Goal: Task Accomplishment & Management: Use online tool/utility

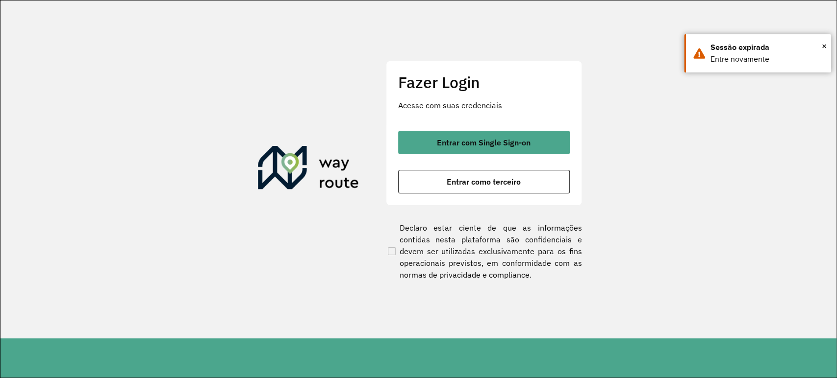
click at [432, 165] on div "Entrar com Single Sign-on Entrar como terceiro" at bounding box center [484, 162] width 172 height 63
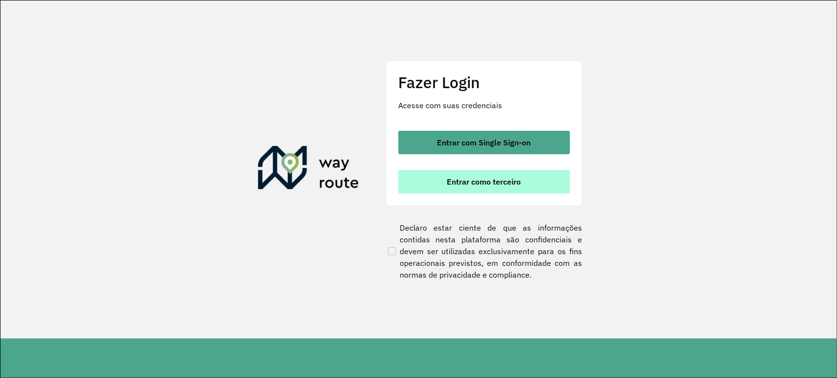
click at [435, 179] on button "Entrar como terceiro" at bounding box center [484, 182] width 172 height 24
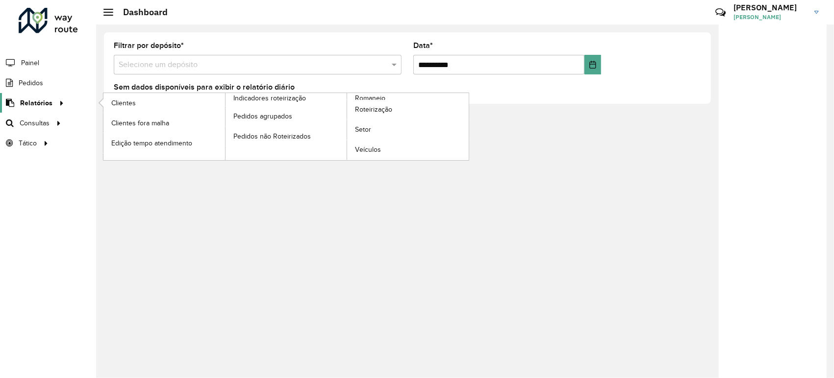
click at [47, 102] on span "Relatórios" at bounding box center [36, 103] width 32 height 10
click at [358, 113] on span "Roteirização" at bounding box center [375, 109] width 40 height 10
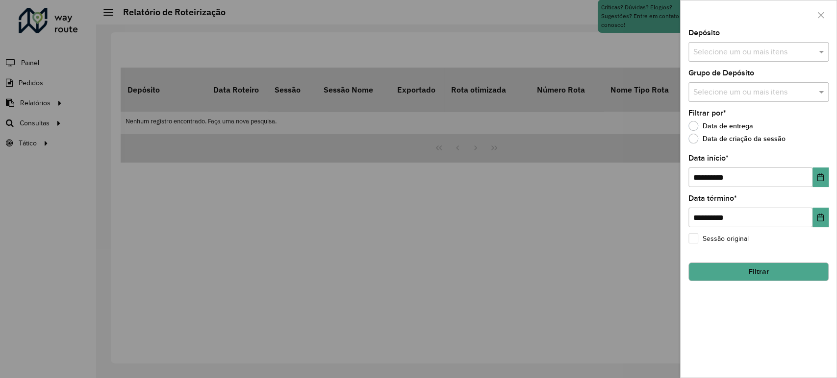
click at [739, 58] on input "text" at bounding box center [753, 53] width 125 height 12
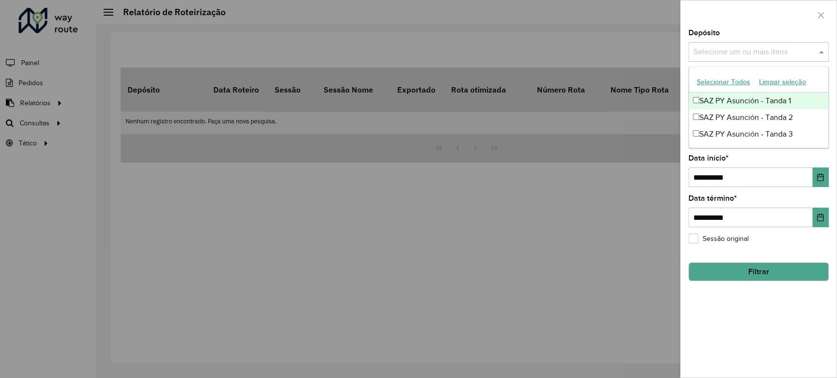
click at [739, 97] on div "SAZ PY Asunción - Tanda 1" at bounding box center [758, 101] width 139 height 17
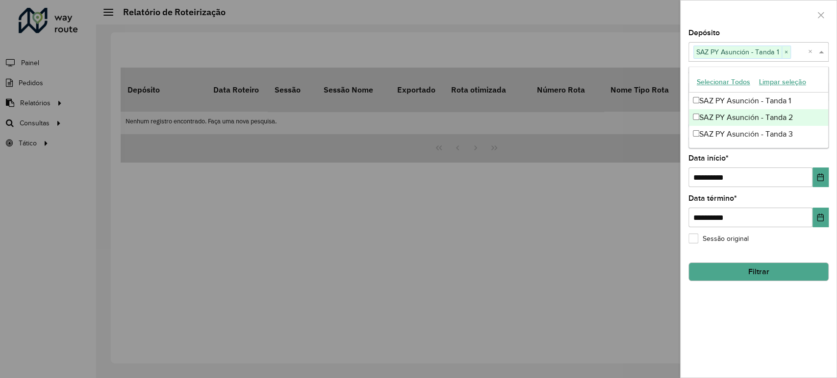
click at [733, 123] on div "SAZ PY Asunción - Tanda 2" at bounding box center [758, 117] width 139 height 17
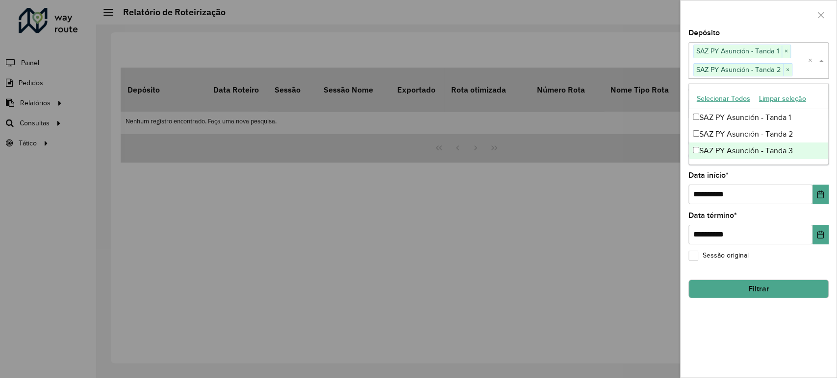
drag, startPoint x: 722, startPoint y: 150, endPoint x: 724, endPoint y: 129, distance: 20.7
click at [722, 148] on div "SAZ PY Asunción - Tanda 3" at bounding box center [758, 151] width 139 height 17
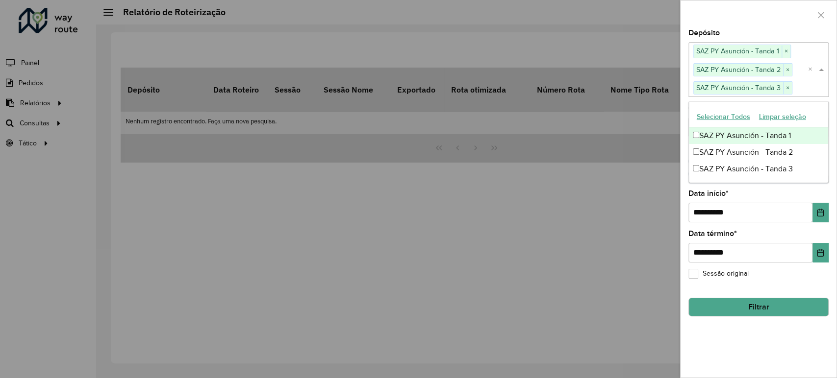
click at [750, 32] on div "Depósito Selecione um ou mais itens SAZ PY Asunción - Tanda 1 × SAZ PY Asunción…" at bounding box center [758, 62] width 140 height 67
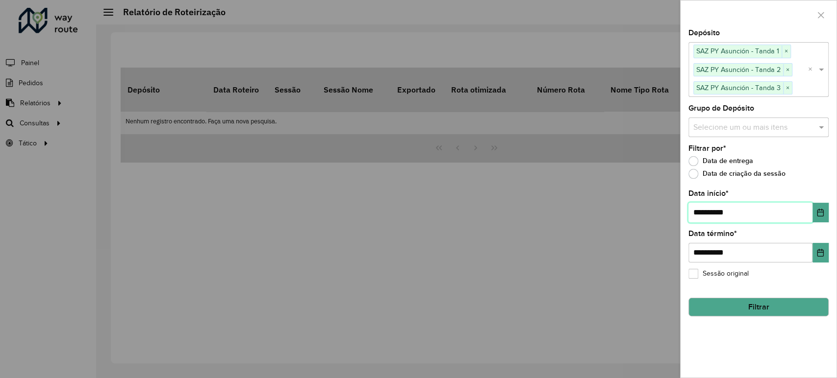
click at [702, 211] on input "**********" at bounding box center [750, 213] width 124 height 20
type input "**********"
click at [733, 319] on div "**********" at bounding box center [758, 203] width 156 height 349
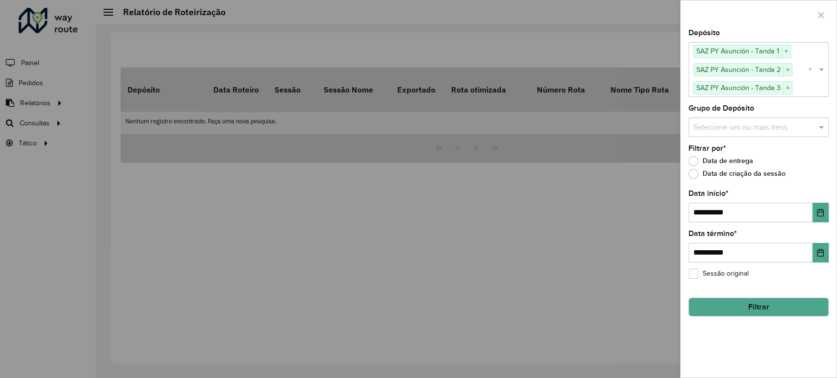
click at [733, 315] on button "Filtrar" at bounding box center [758, 307] width 140 height 19
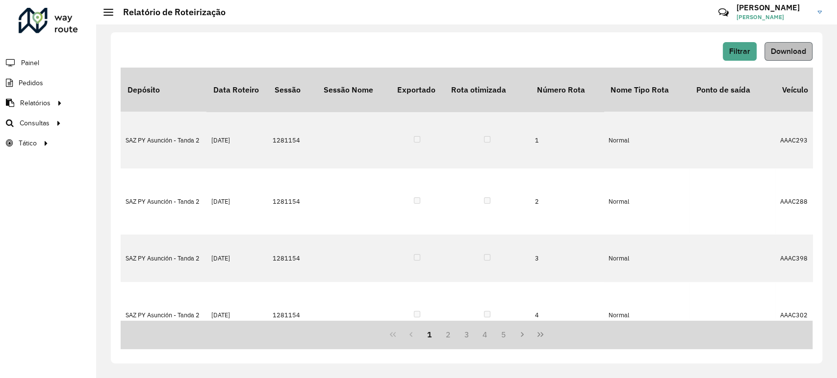
click at [778, 42] on div "Filtrar Download Depósito Data Roteiro Sessão Sessão Nome Exportado Rota otimiz…" at bounding box center [466, 197] width 711 height 331
click at [778, 48] on span "Download" at bounding box center [788, 51] width 35 height 8
